Goal: Task Accomplishment & Management: Manage account settings

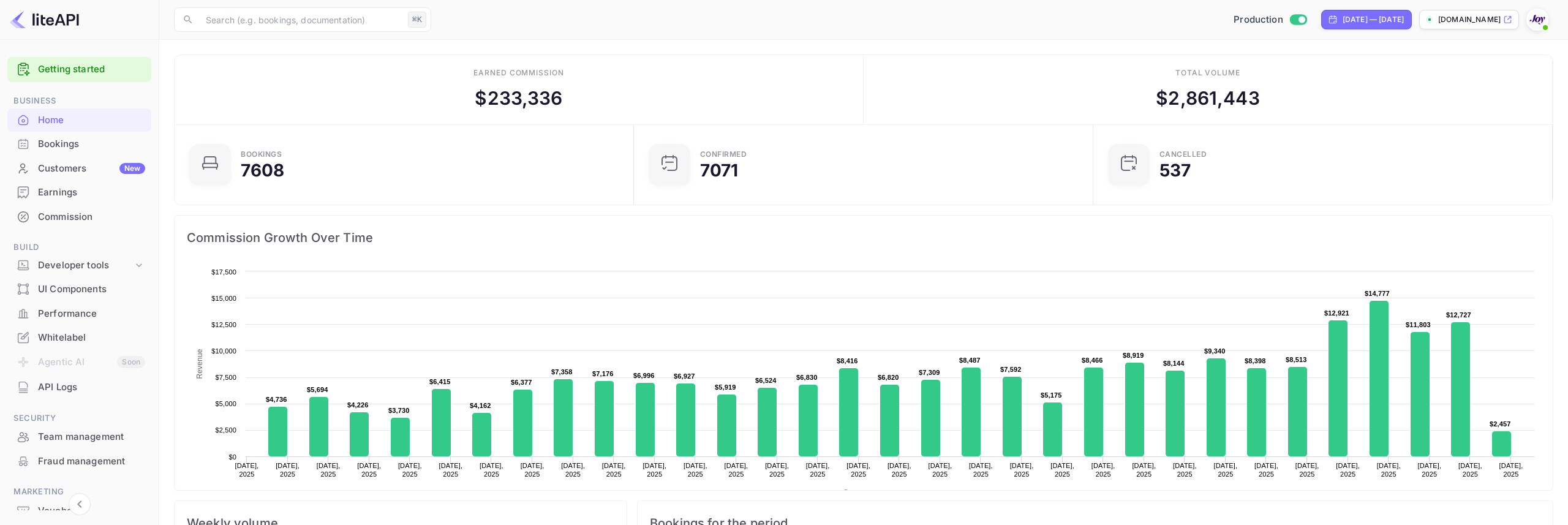
scroll to position [199, 452]
click at [90, 207] on div "Commission" at bounding box center [80, 216] width 144 height 24
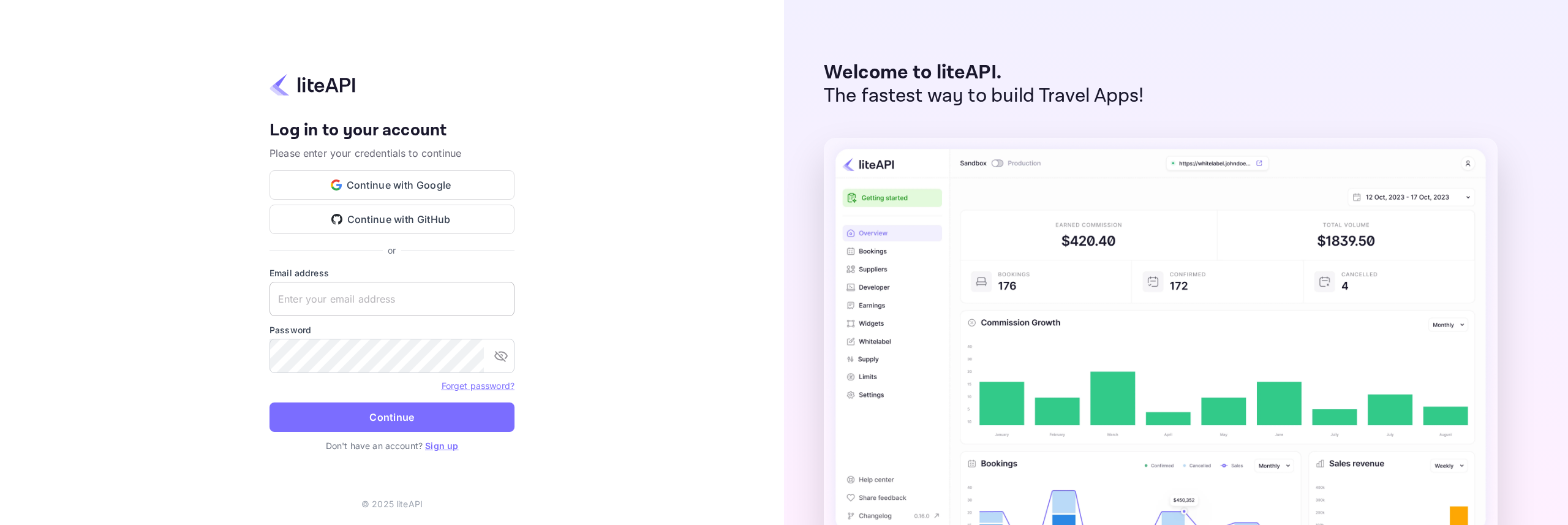
click at [370, 301] on input "text" at bounding box center [392, 299] width 245 height 34
type input "[EMAIL_ADDRESS][DOMAIN_NAME]"
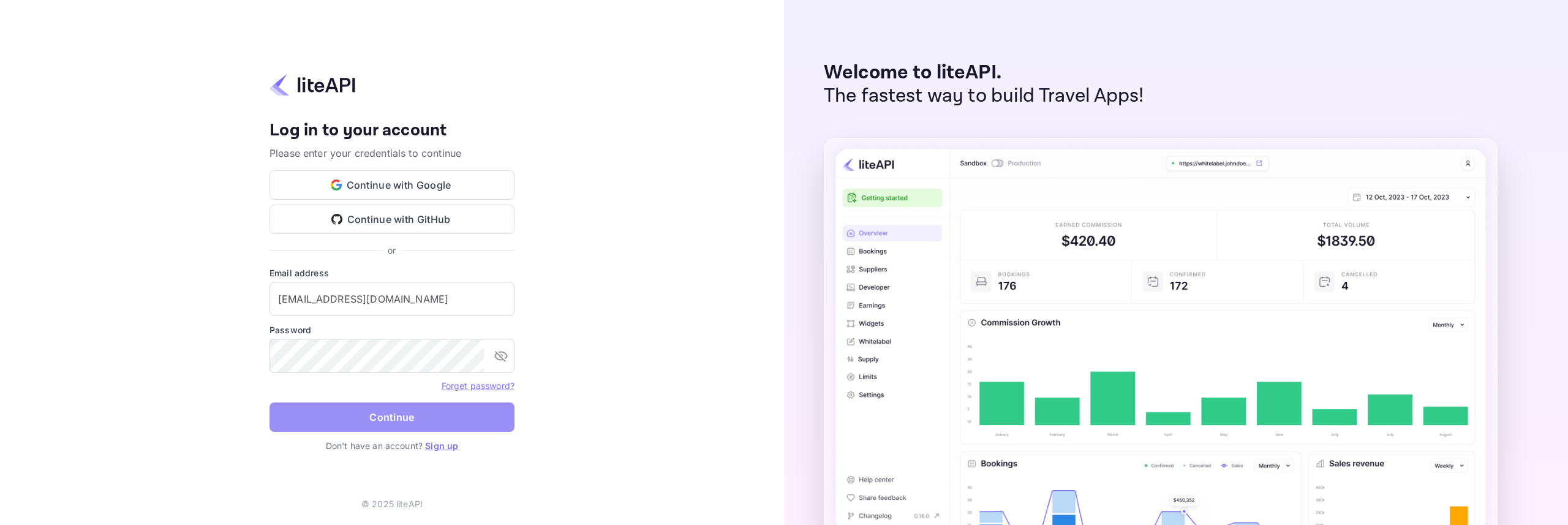
click at [419, 416] on button "Continue" at bounding box center [392, 416] width 245 height 29
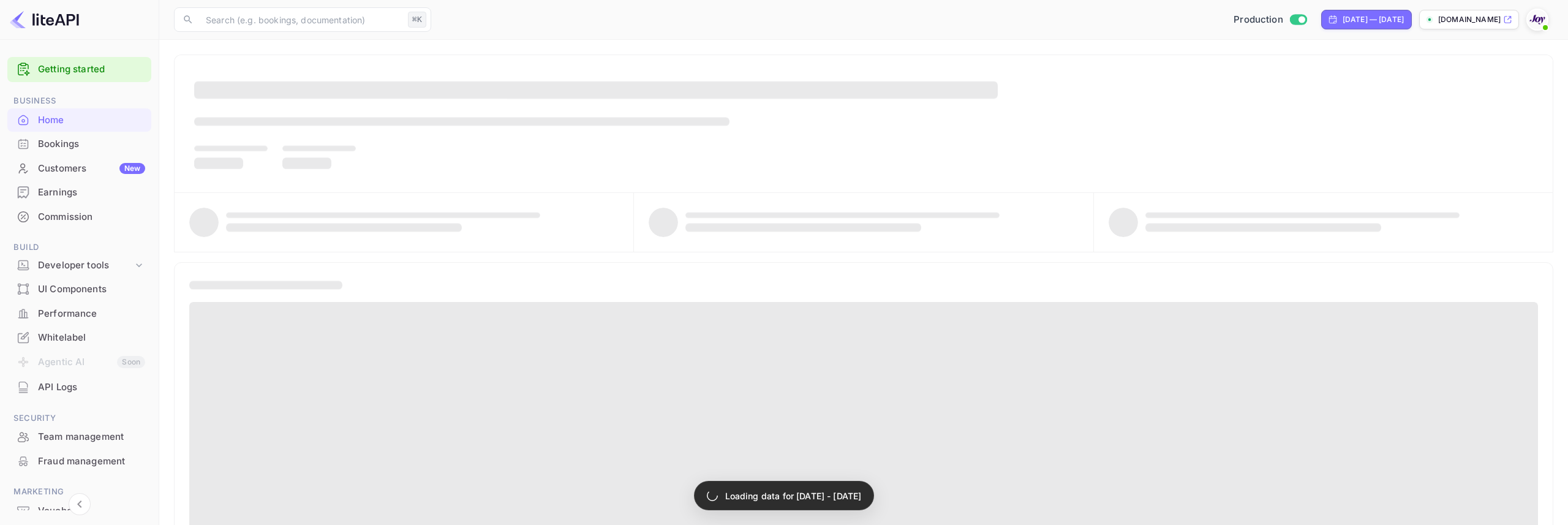
click at [66, 211] on div "Commission" at bounding box center [91, 216] width 107 height 14
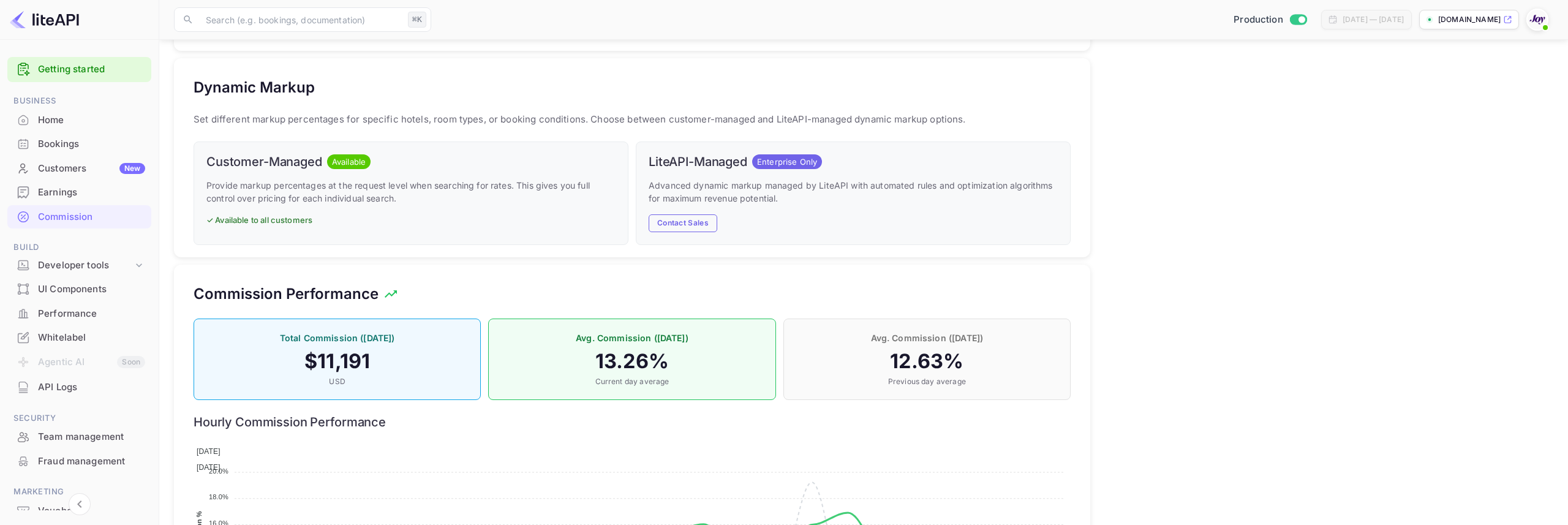
scroll to position [746, 0]
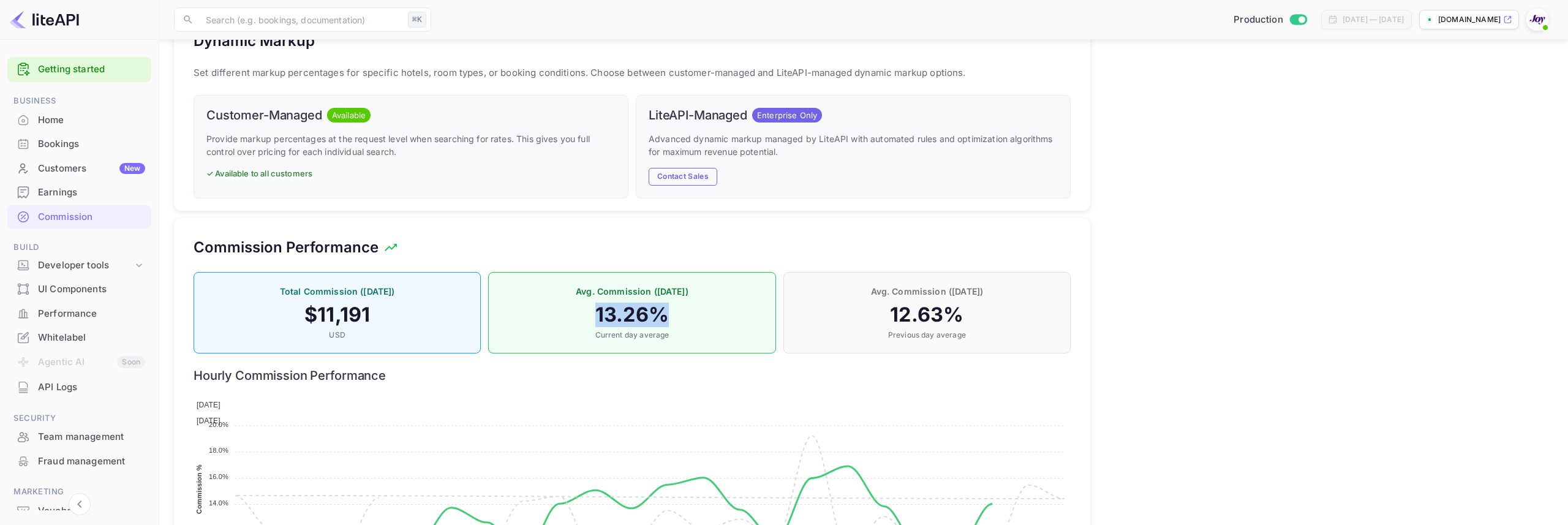
drag, startPoint x: 597, startPoint y: 315, endPoint x: 661, endPoint y: 318, distance: 64.1
click at [661, 318] on h4 "13.26 %" at bounding box center [631, 315] width 261 height 25
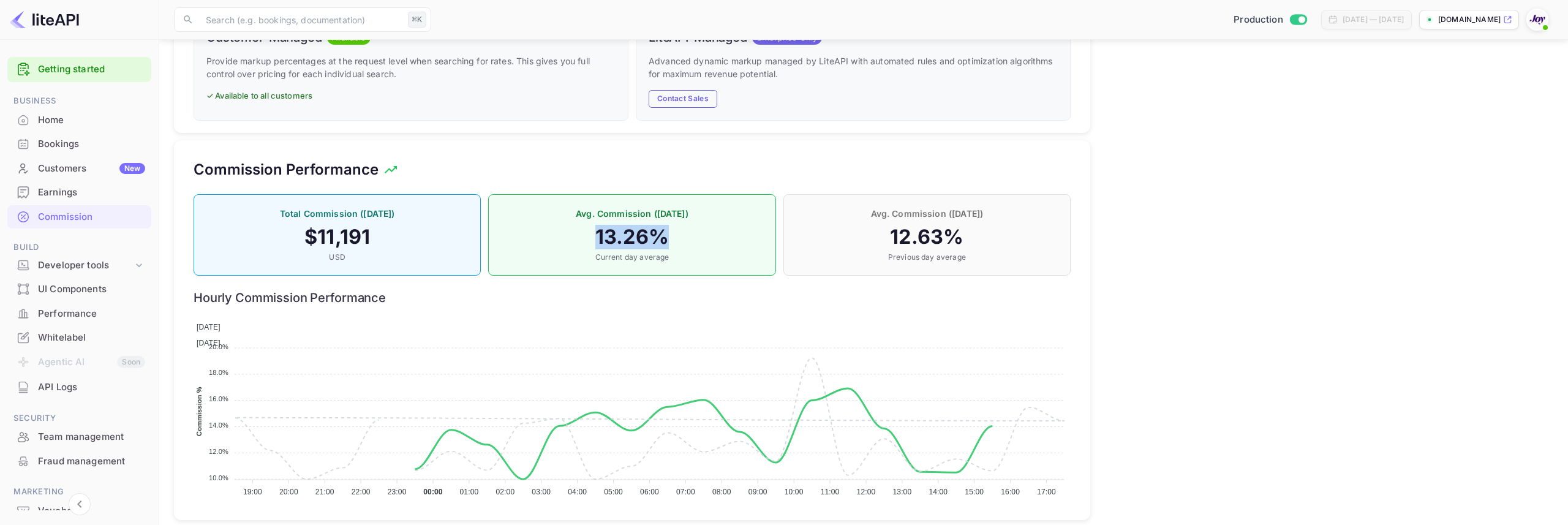
scroll to position [840, 0]
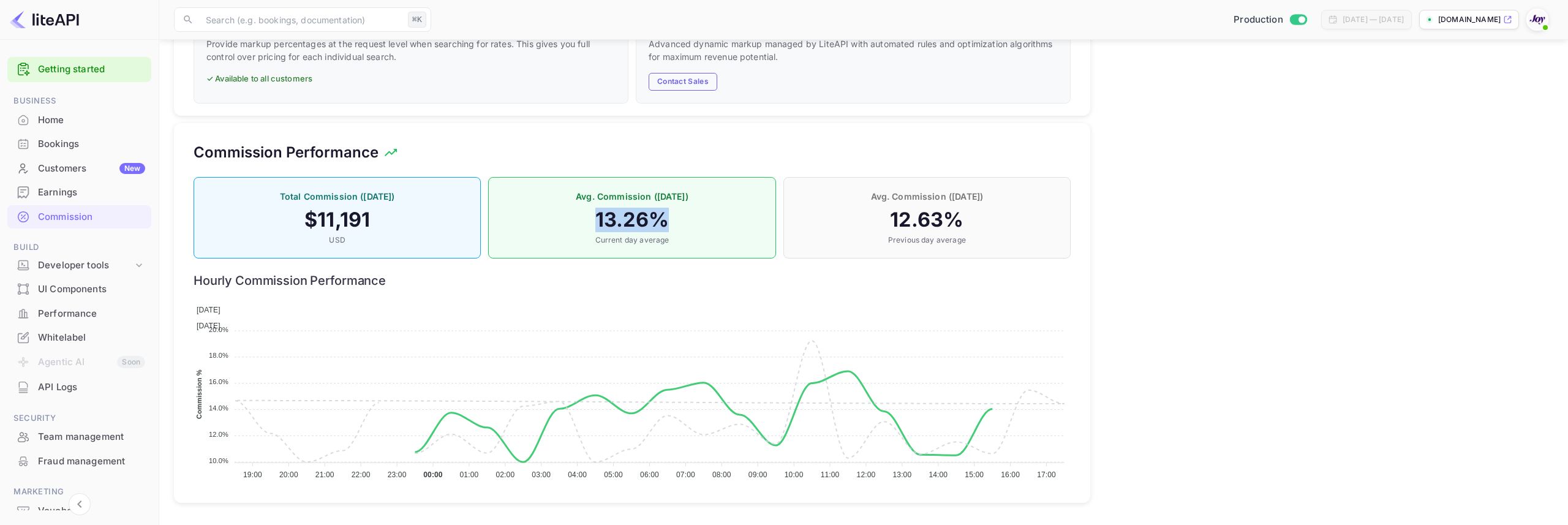
click at [677, 226] on h4 "13.26 %" at bounding box center [631, 220] width 261 height 25
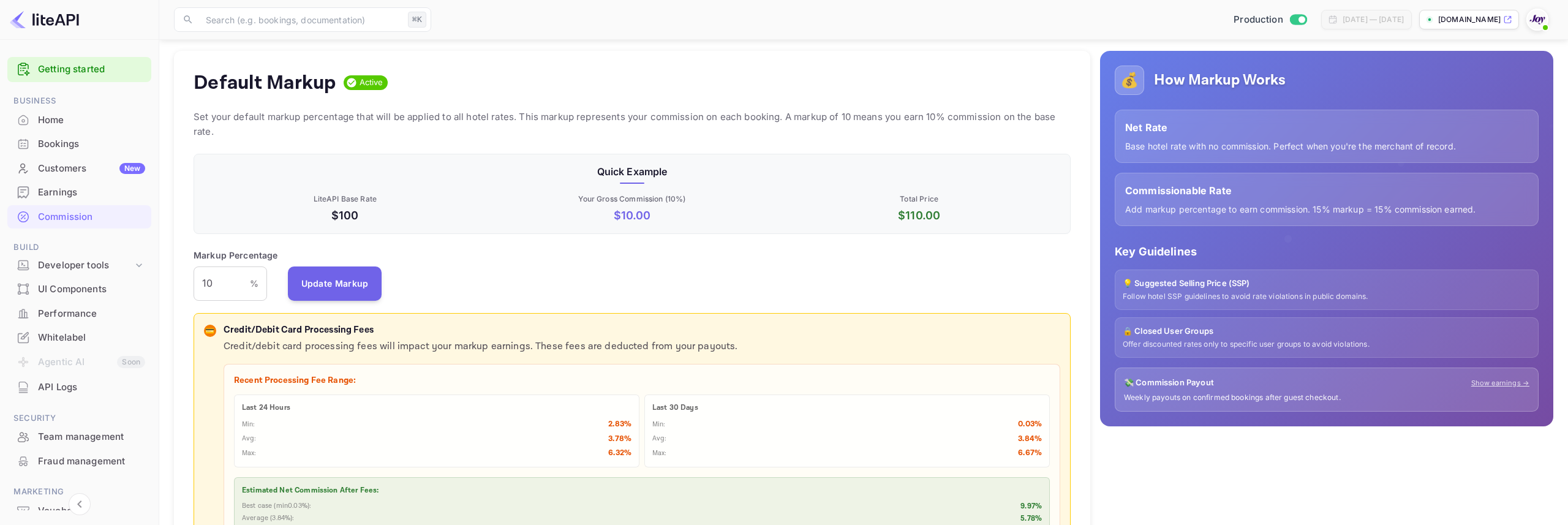
scroll to position [83, 0]
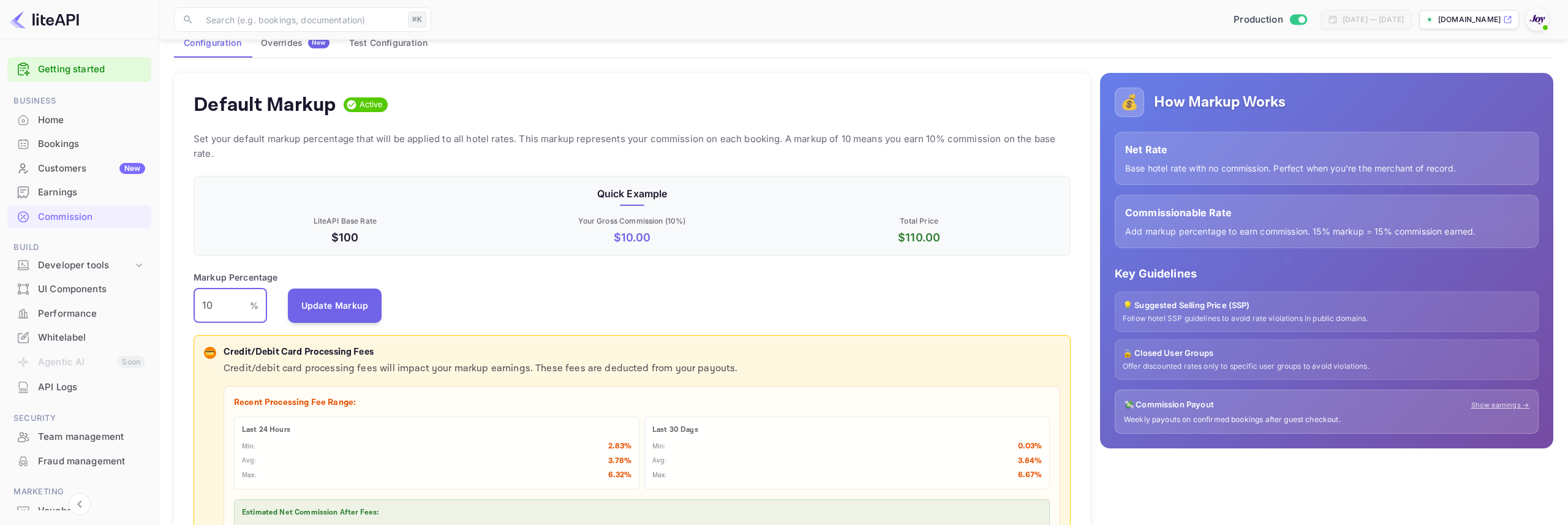
drag, startPoint x: 222, startPoint y: 305, endPoint x: 200, endPoint y: 307, distance: 22.1
click at [200, 307] on input "10" at bounding box center [222, 305] width 56 height 34
click at [219, 279] on p "Markup Percentage" at bounding box center [236, 277] width 85 height 13
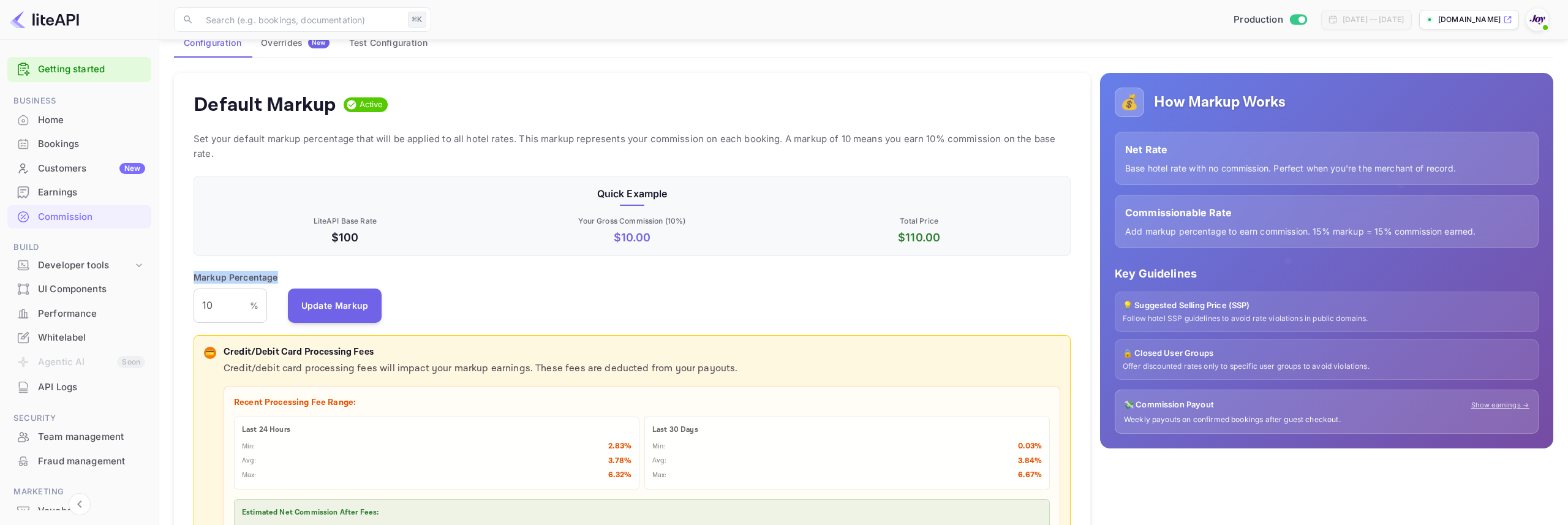
click at [233, 278] on p "Markup Percentage" at bounding box center [236, 277] width 85 height 13
click at [210, 309] on input "10" at bounding box center [222, 305] width 56 height 34
click at [205, 309] on input "10" at bounding box center [222, 305] width 56 height 34
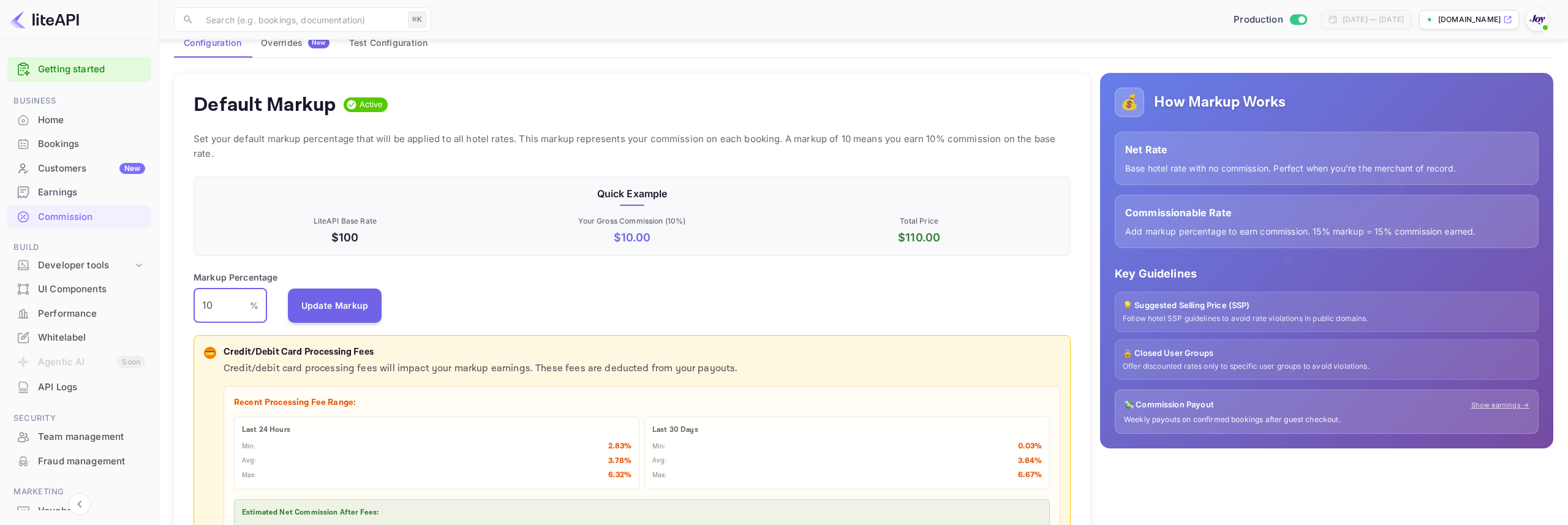
click at [207, 305] on input "10" at bounding box center [222, 305] width 56 height 34
click at [207, 306] on input "10" at bounding box center [222, 305] width 56 height 34
click at [601, 311] on div "Markup Percentage 10 % ​ Update Markup" at bounding box center [631, 296] width 877 height 52
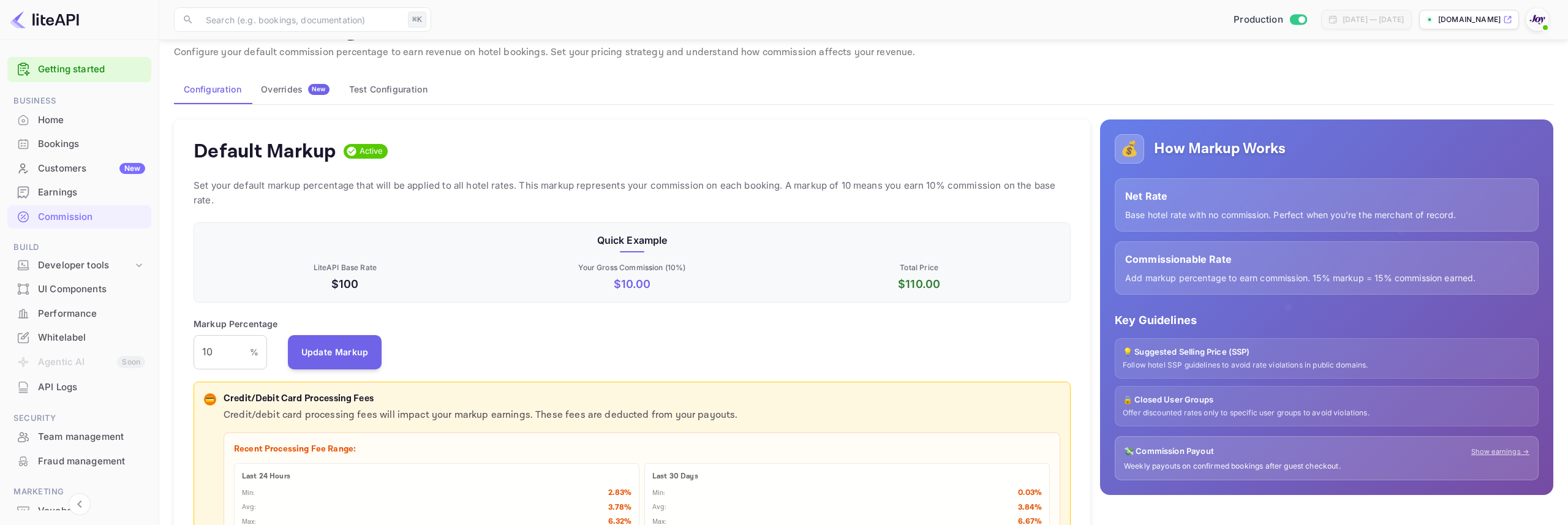
scroll to position [34, 0]
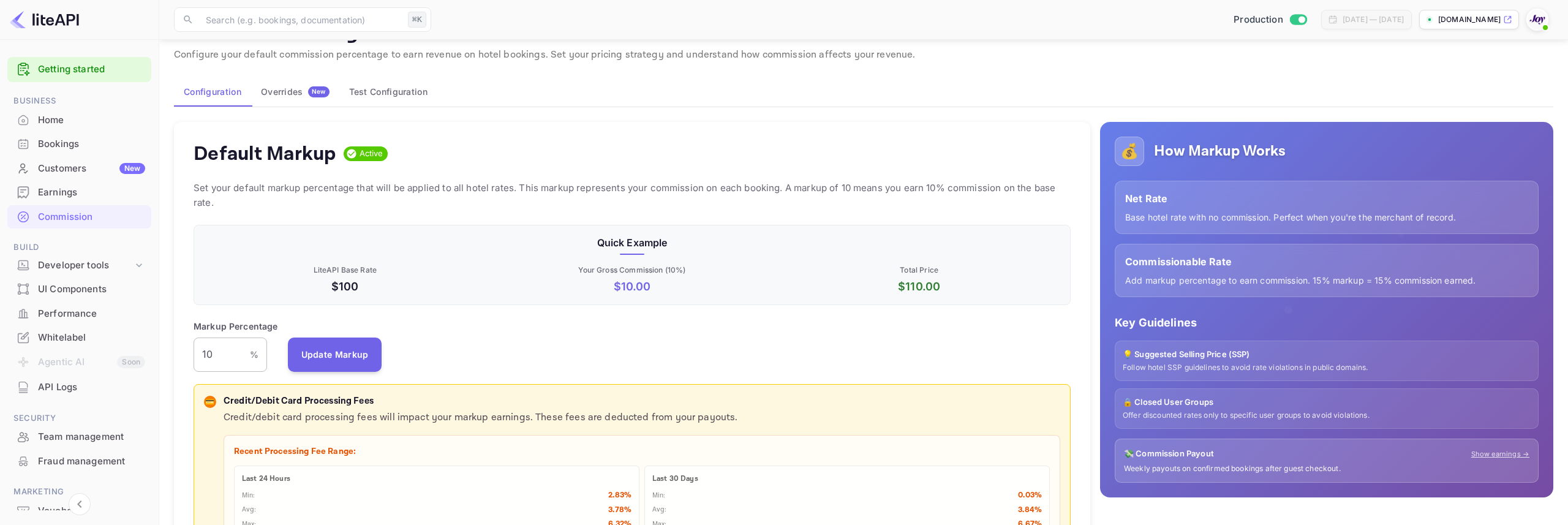
click at [217, 355] on input "10" at bounding box center [222, 354] width 56 height 34
click at [652, 340] on div "Markup Percentage 10 % ​ Update Markup" at bounding box center [631, 345] width 877 height 52
click at [582, 365] on div "Markup Percentage 10 % ​ Update Markup" at bounding box center [631, 345] width 877 height 52
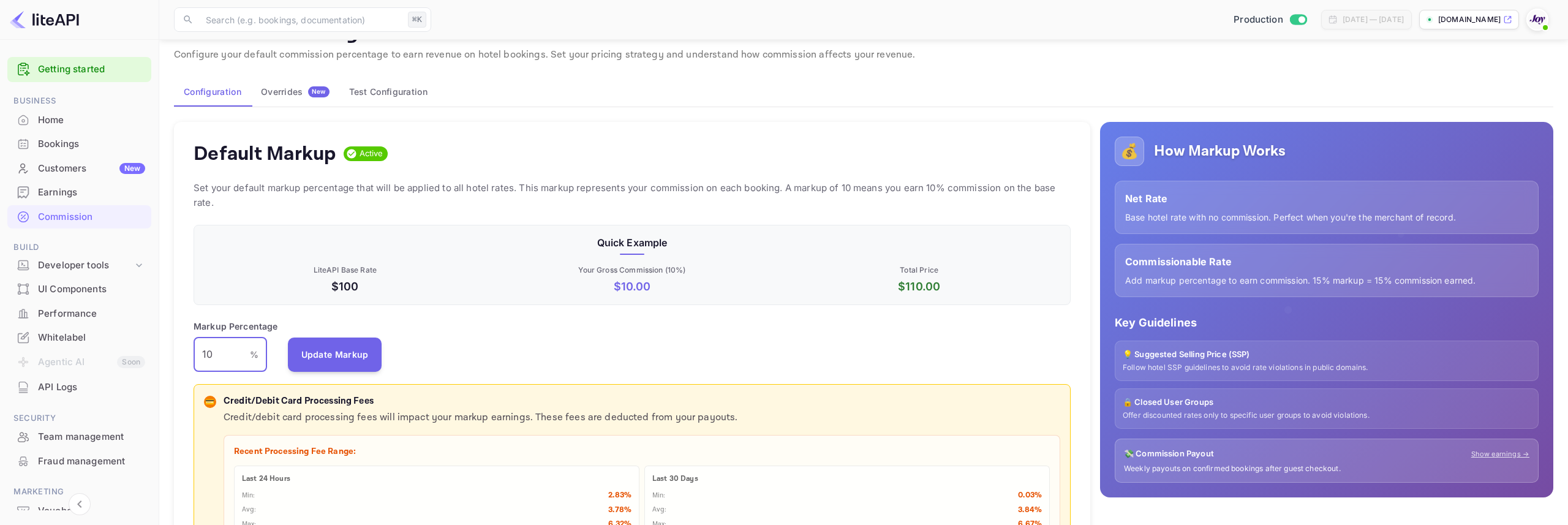
drag, startPoint x: 214, startPoint y: 357, endPoint x: 192, endPoint y: 357, distance: 22.0
click at [191, 357] on div "Default Markup Active Set your default markup percentage that will be applied t…" at bounding box center [632, 419] width 917 height 595
drag, startPoint x: 222, startPoint y: 353, endPoint x: 202, endPoint y: 353, distance: 20.0
click at [202, 353] on input "10" at bounding box center [222, 354] width 56 height 34
click at [514, 362] on div "Markup Percentage 10 % ​ Update Markup" at bounding box center [631, 345] width 877 height 52
